Goal: Task Accomplishment & Management: Manage account settings

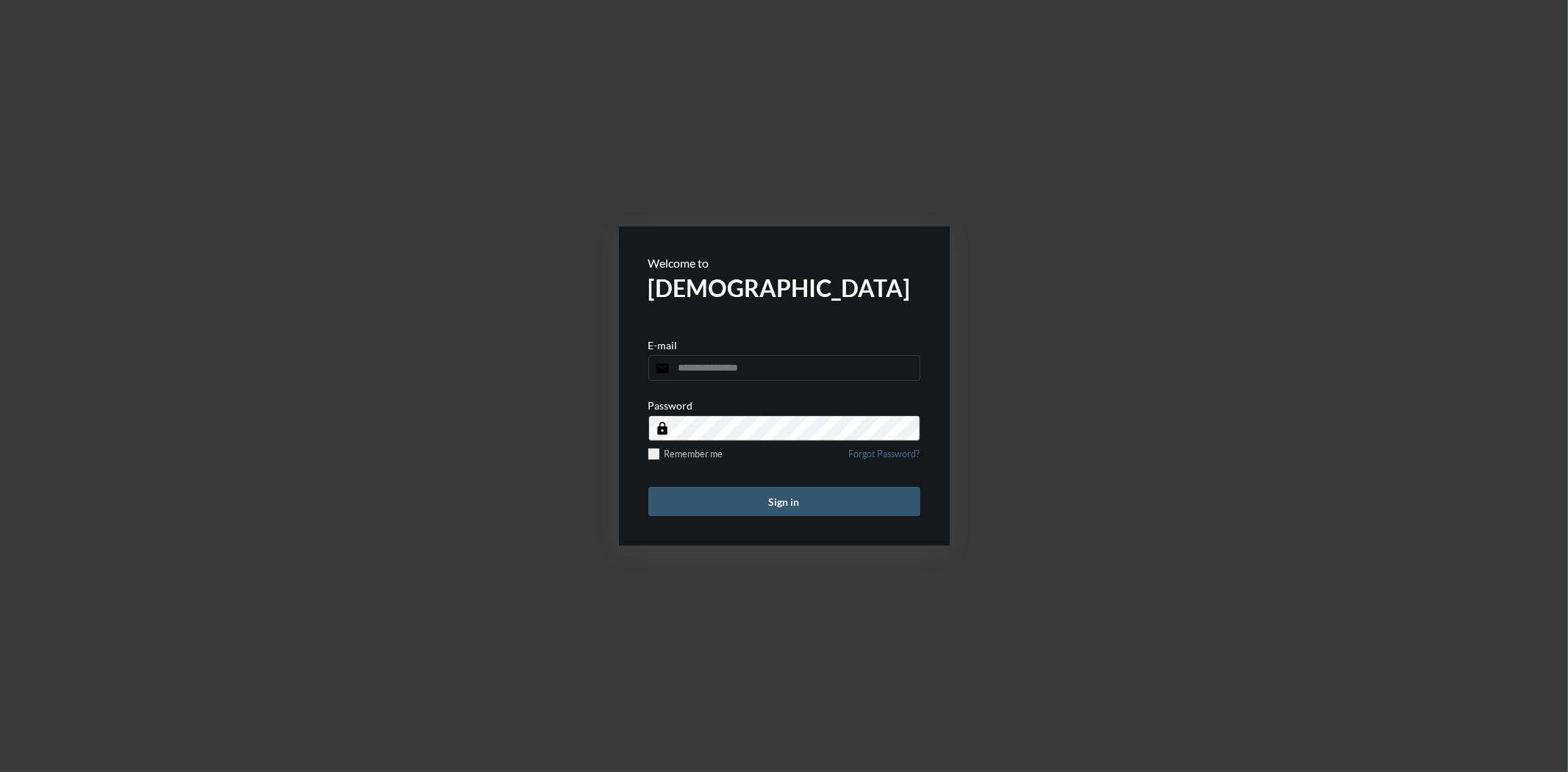
type input "**********"
click at [779, 505] on button "Sign in" at bounding box center [785, 501] width 272 height 29
type input "**********"
click at [798, 503] on button "Sign in" at bounding box center [785, 501] width 272 height 29
